Goal: Contribute content

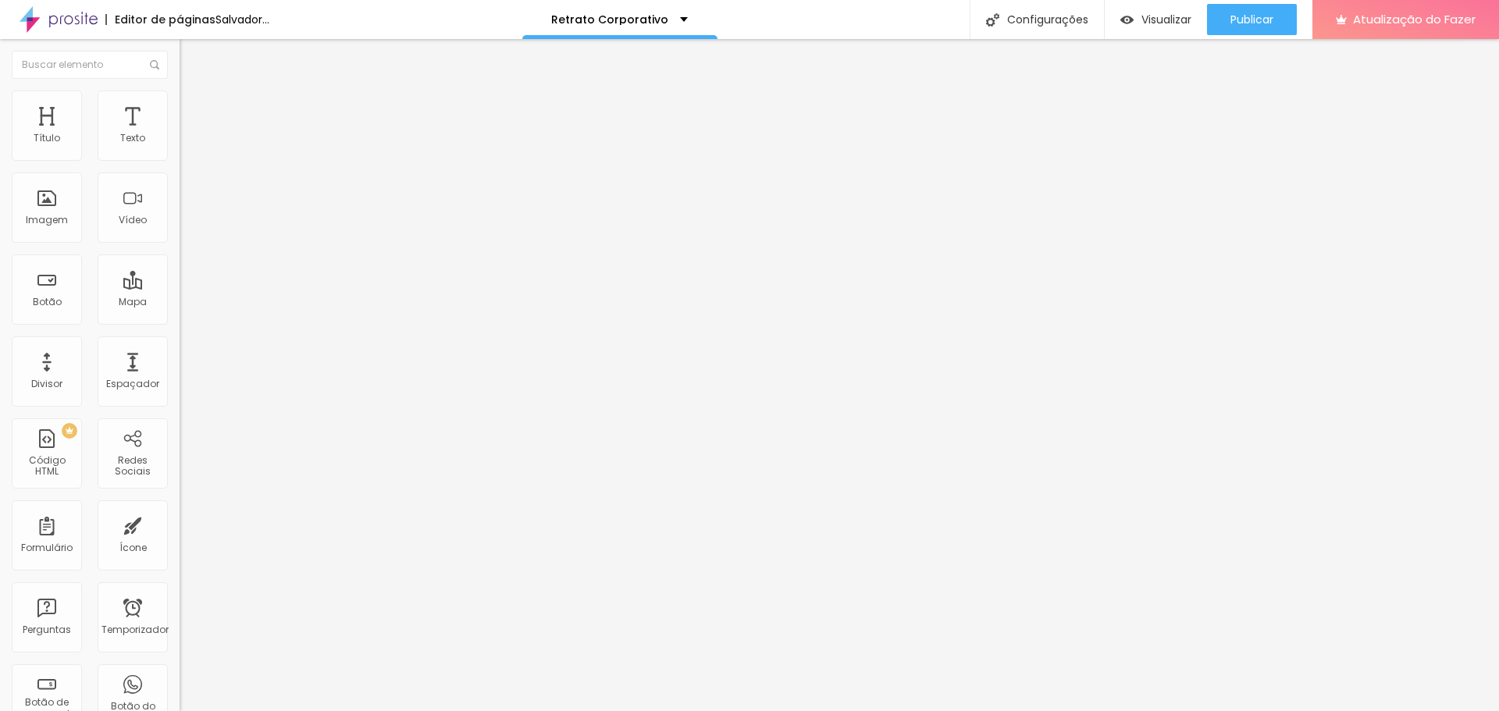
click at [180, 134] on span "Trocar imagem" at bounding box center [222, 127] width 85 height 13
click at [1409, 711] on div "Nuvem Alboom" at bounding box center [749, 722] width 1499 height 23
click at [189, 134] on font "Trocar imagem" at bounding box center [227, 127] width 76 height 13
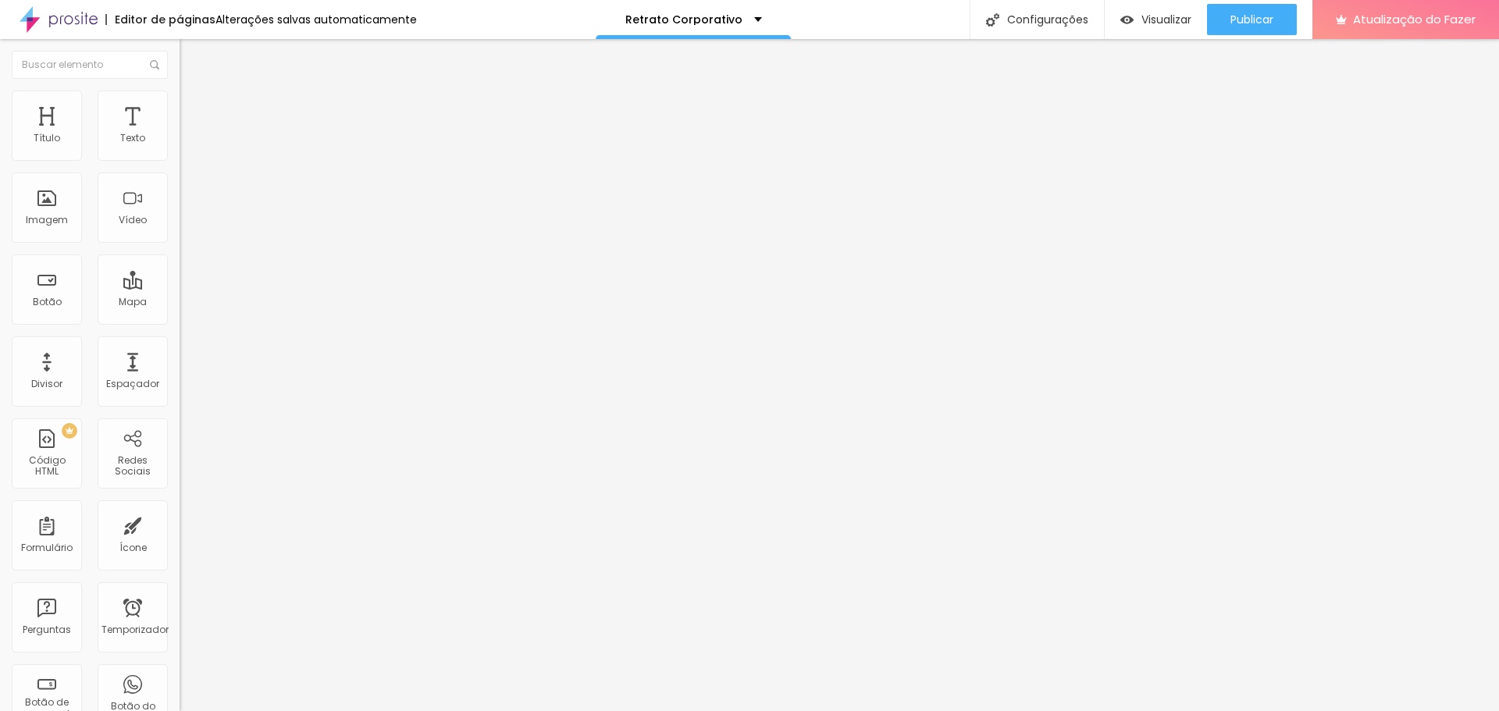
click at [180, 134] on span "Trocar imagem" at bounding box center [222, 127] width 85 height 13
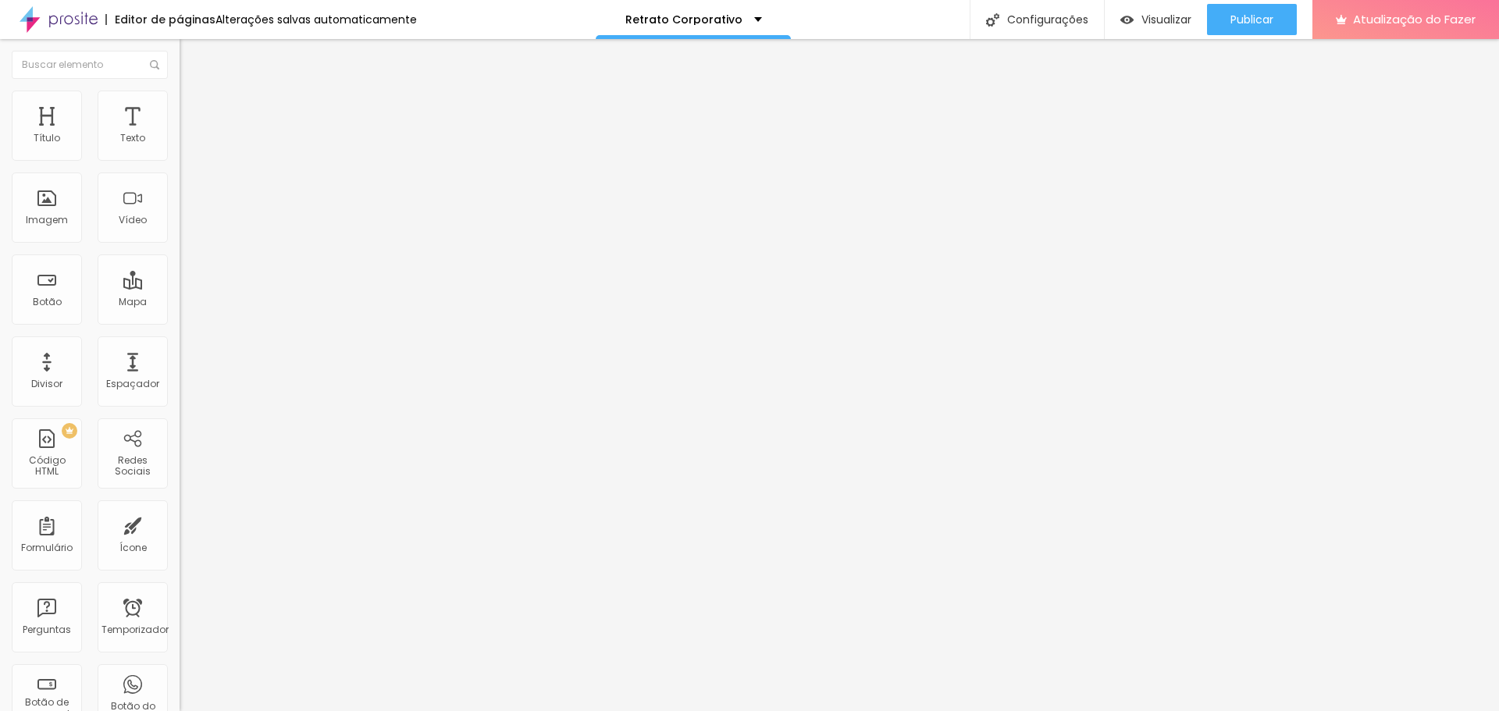
click at [189, 134] on font "Trocar imagem" at bounding box center [227, 127] width 76 height 13
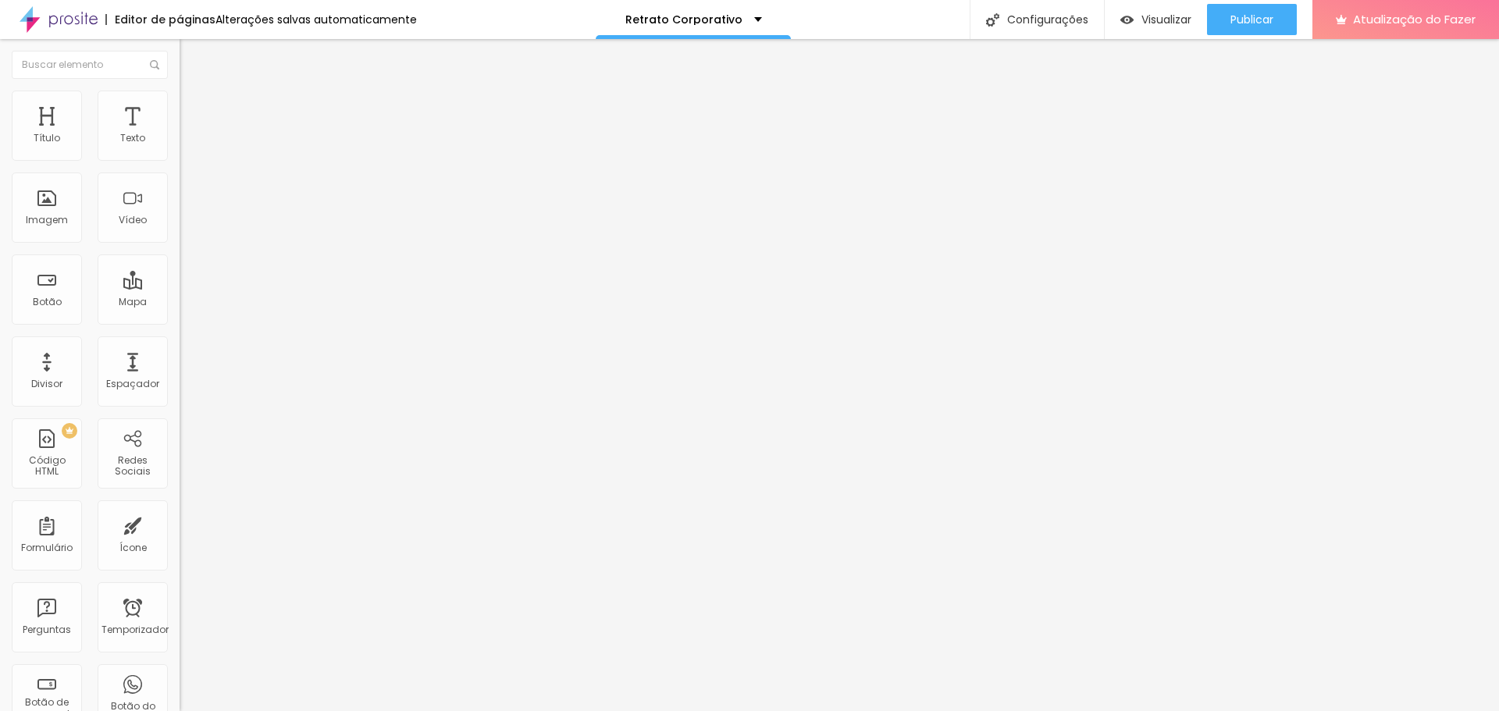
scroll to position [390, 0]
click at [180, 134] on span "Trocar imagem" at bounding box center [222, 127] width 85 height 13
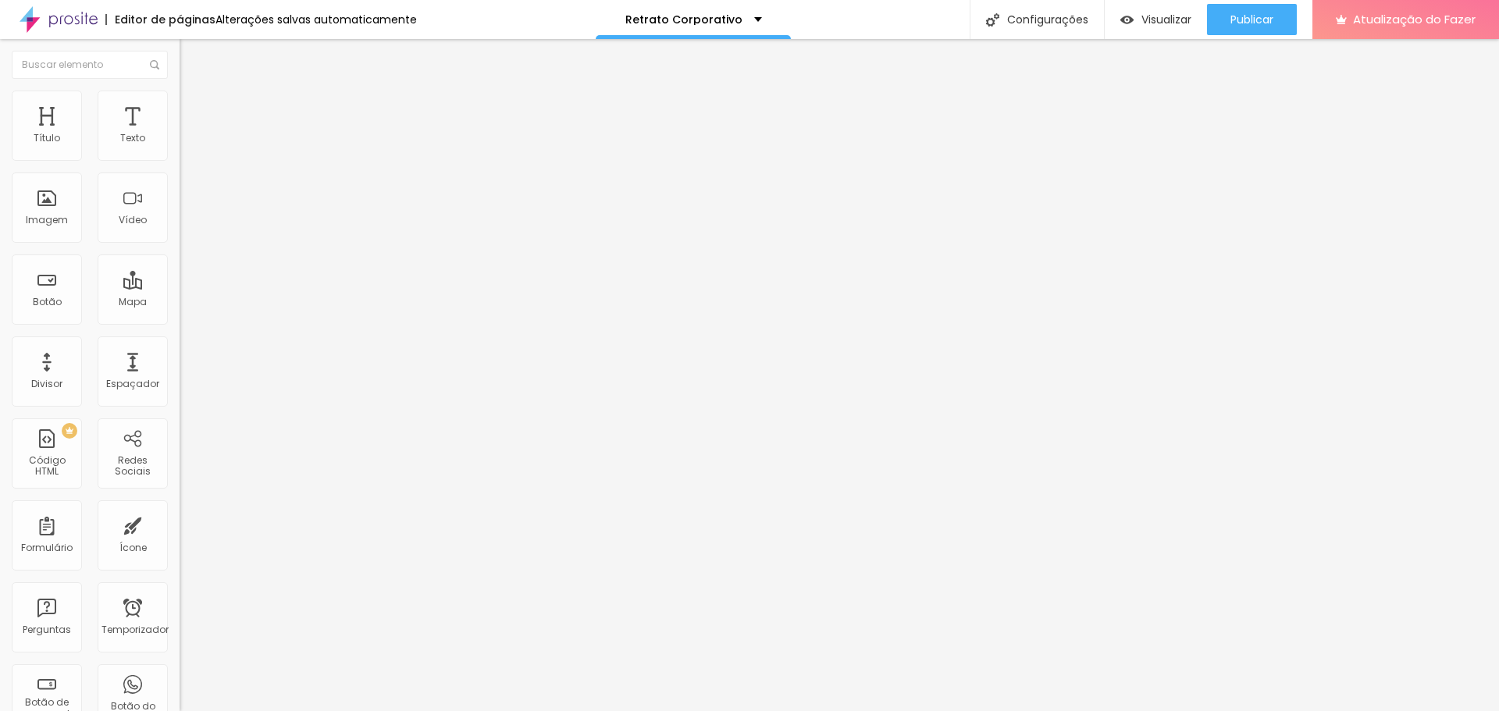
scroll to position [312, 0]
click at [180, 133] on div "Trocar imagem" at bounding box center [270, 127] width 180 height 11
click at [189, 134] on font "Trocar imagem" at bounding box center [227, 127] width 76 height 13
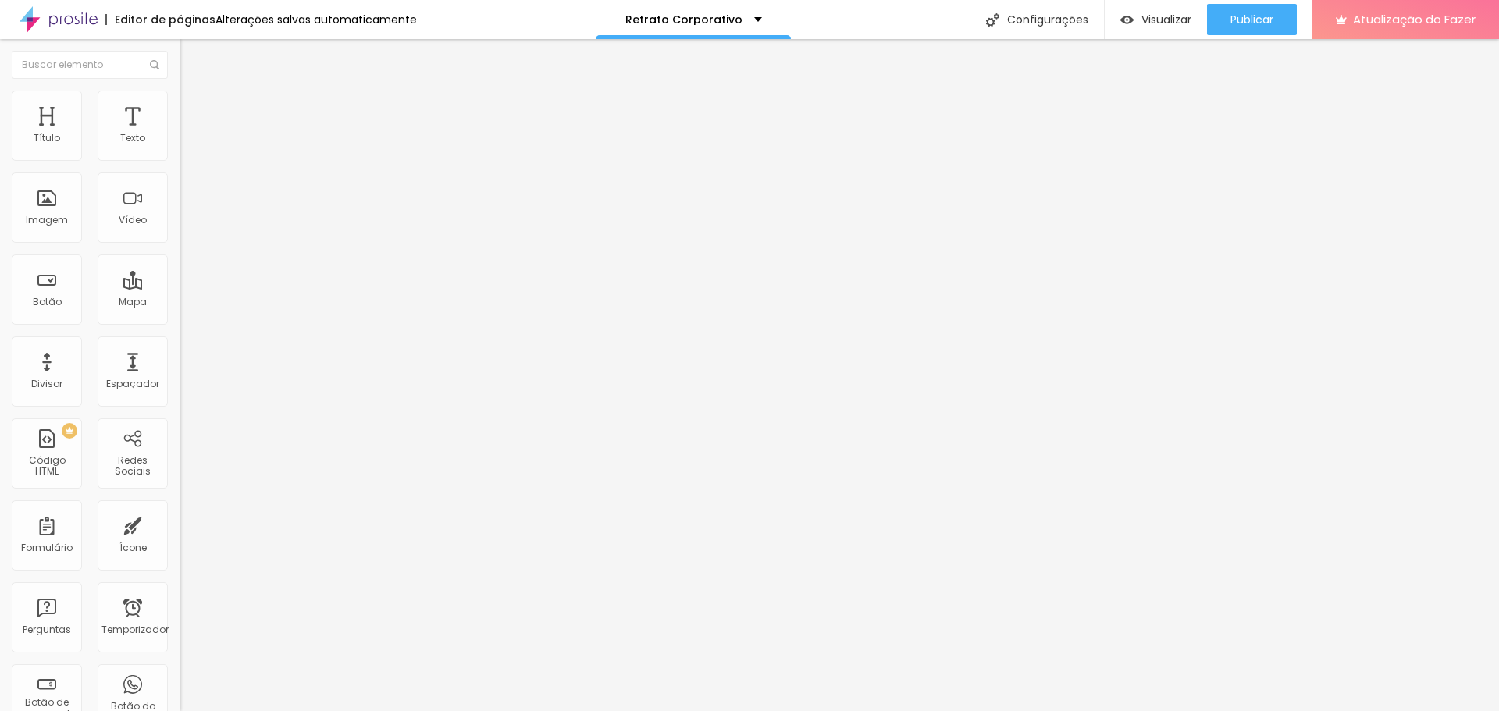
click at [189, 134] on font "Trocar imagem" at bounding box center [227, 127] width 76 height 13
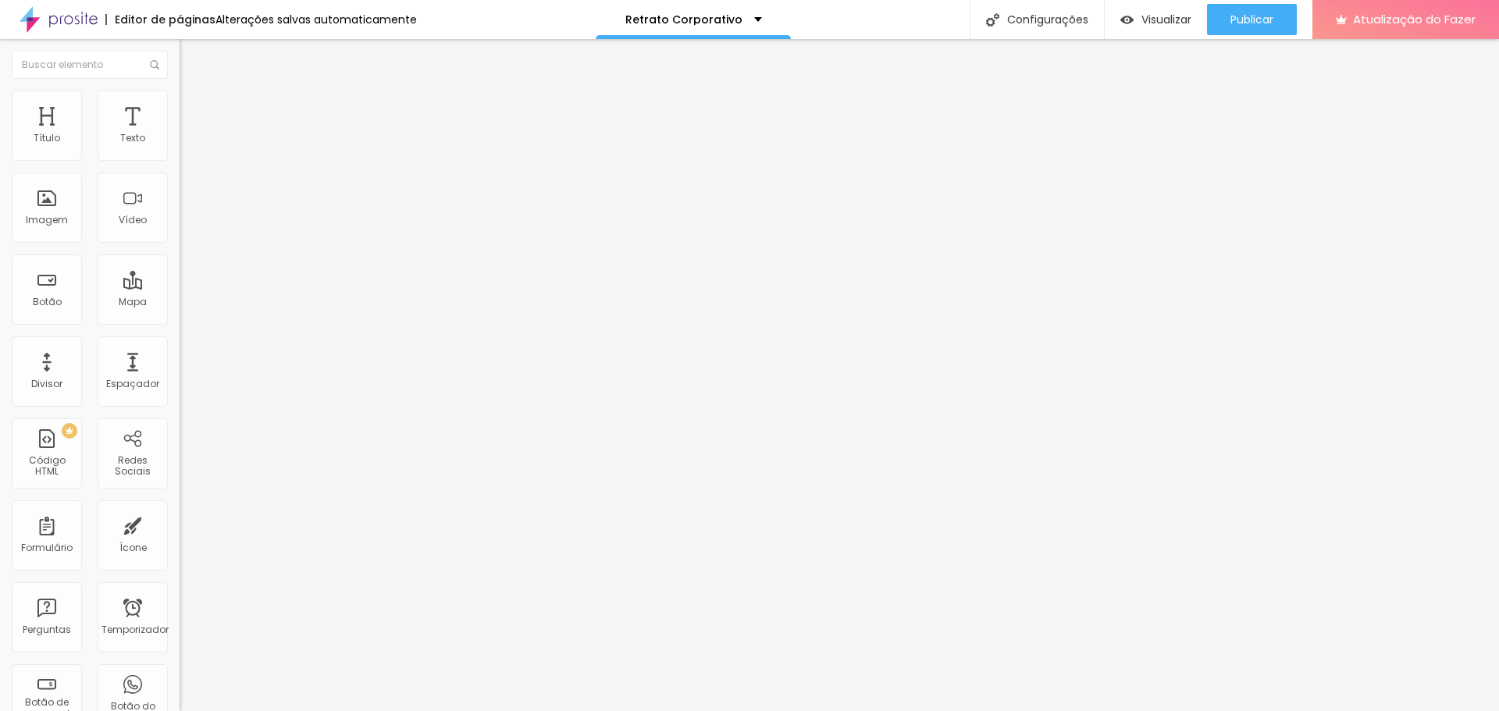
click at [189, 134] on font "Trocar imagem" at bounding box center [227, 127] width 76 height 13
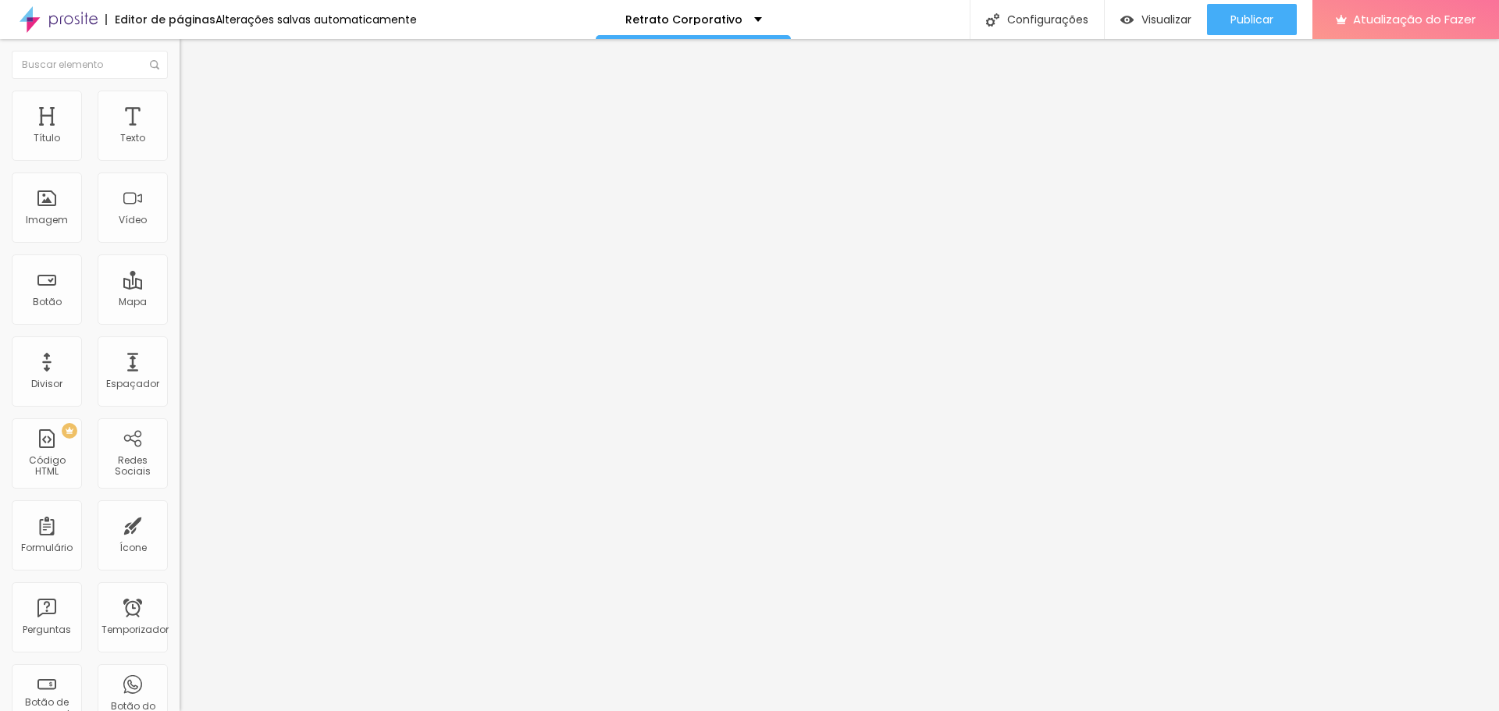
click at [189, 134] on font "Trocar imagem" at bounding box center [227, 127] width 76 height 13
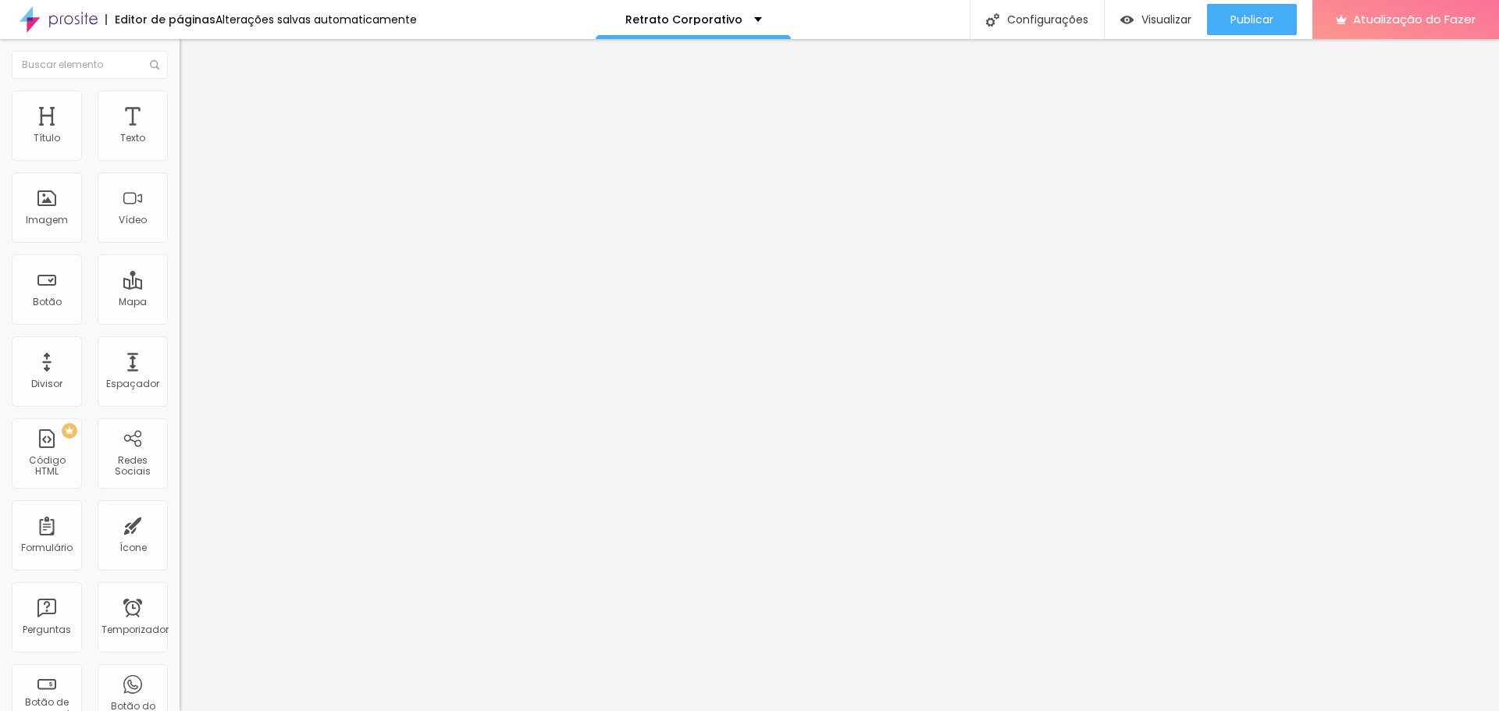
scroll to position [547, 0]
click at [1260, 18] on font "Publicar" at bounding box center [1252, 20] width 43 height 16
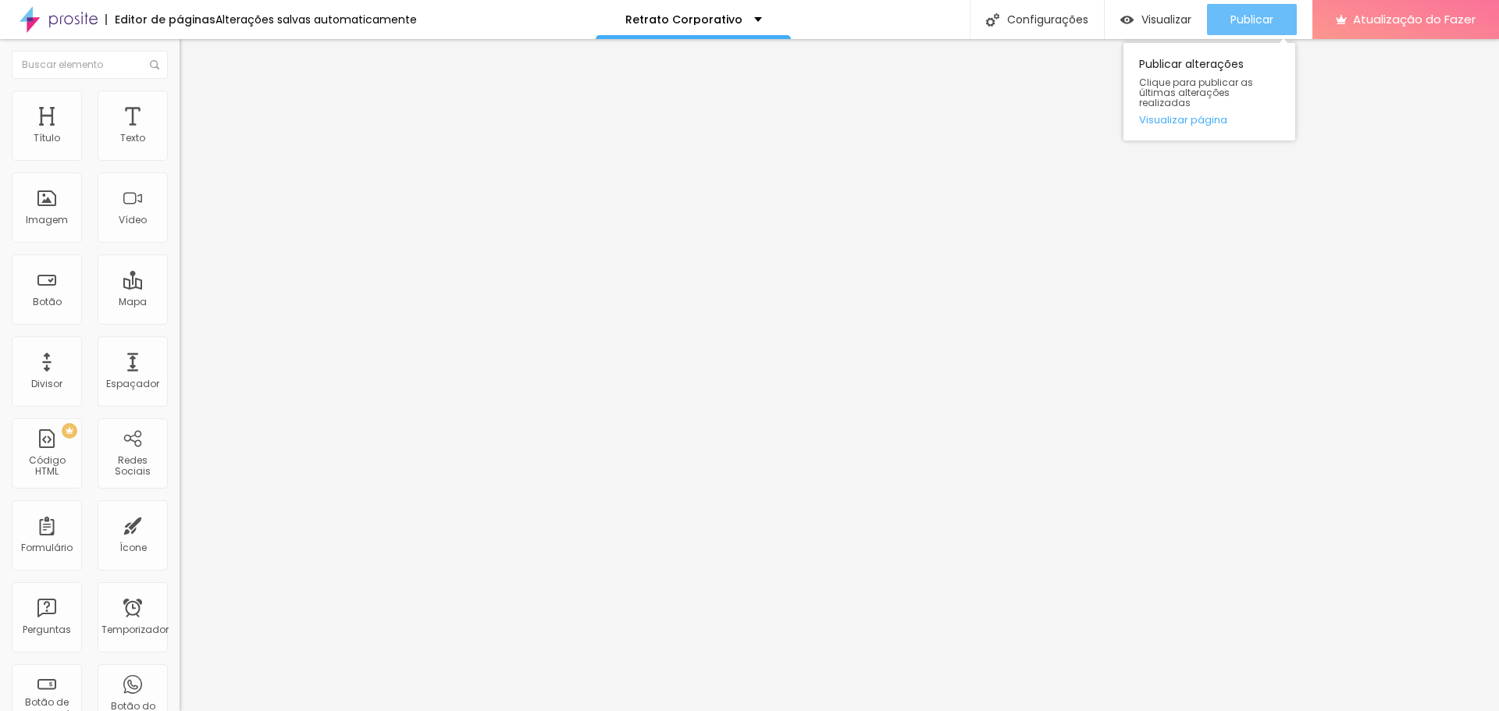
click at [1243, 17] on font "Publicar" at bounding box center [1252, 20] width 43 height 16
